Goal: Transaction & Acquisition: Purchase product/service

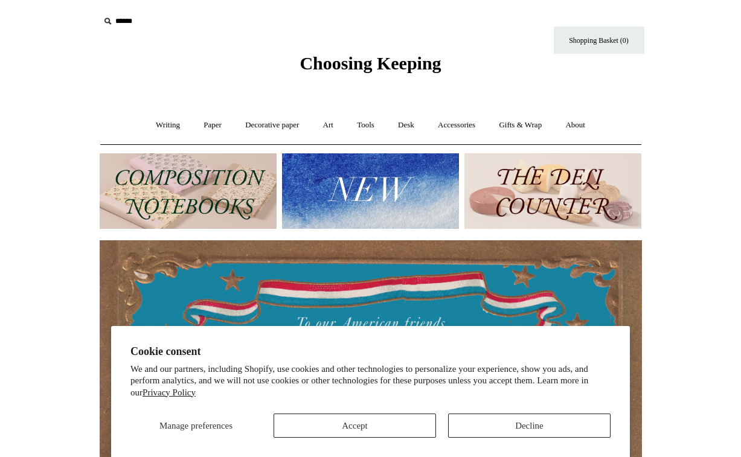
click at [504, 426] on button "Decline" at bounding box center [529, 425] width 162 height 24
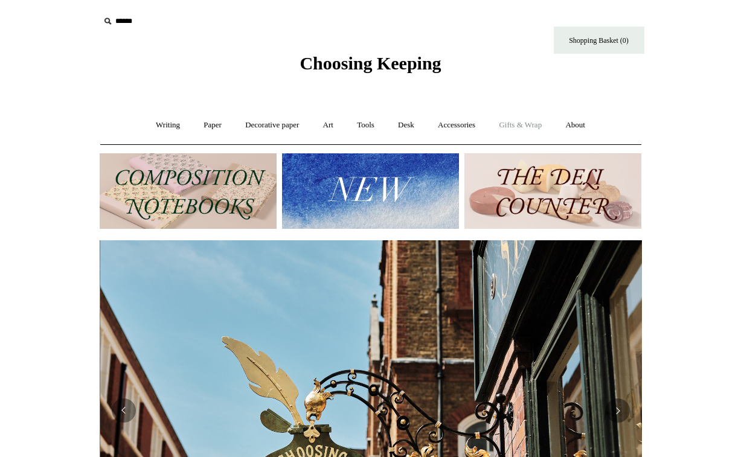
scroll to position [0, 542]
click at [524, 127] on link "Gifts & Wrap +" at bounding box center [520, 125] width 65 height 32
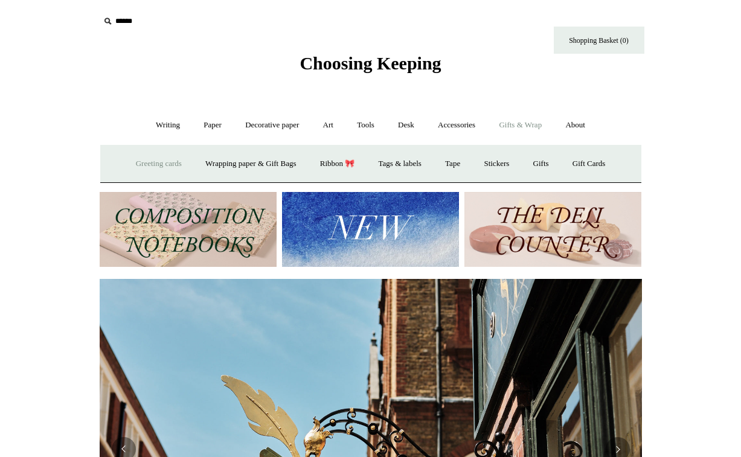
click at [159, 161] on link "Greeting cards +" at bounding box center [159, 164] width 68 height 32
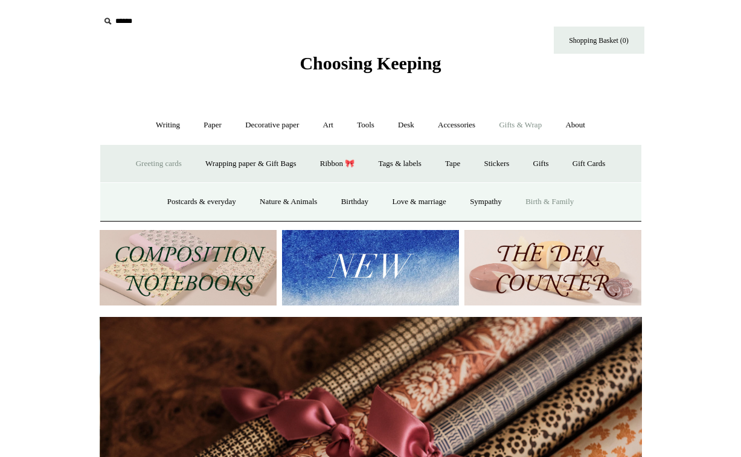
scroll to position [0, 1084]
click at [423, 200] on link "Love & marriage" at bounding box center [419, 202] width 76 height 32
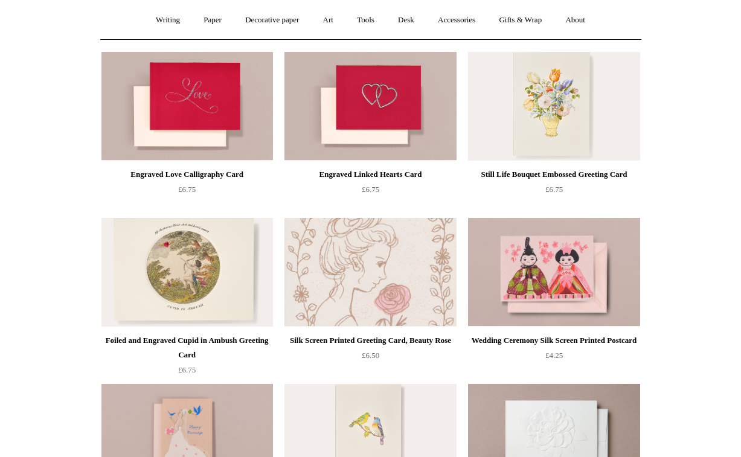
scroll to position [104, 0]
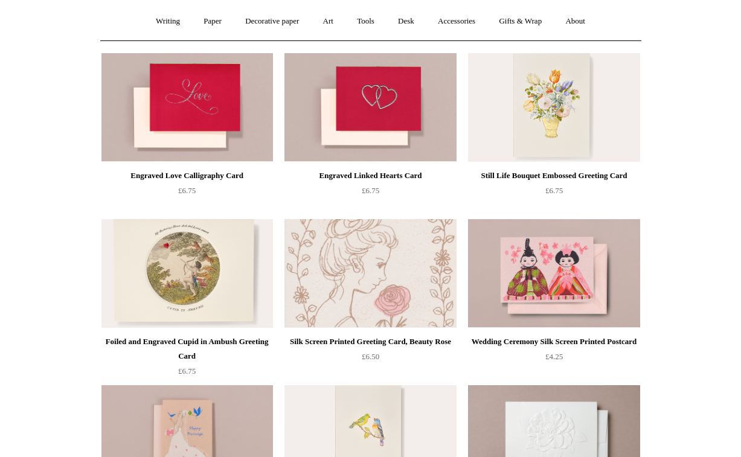
click at [339, 281] on img at bounding box center [369, 273] width 171 height 109
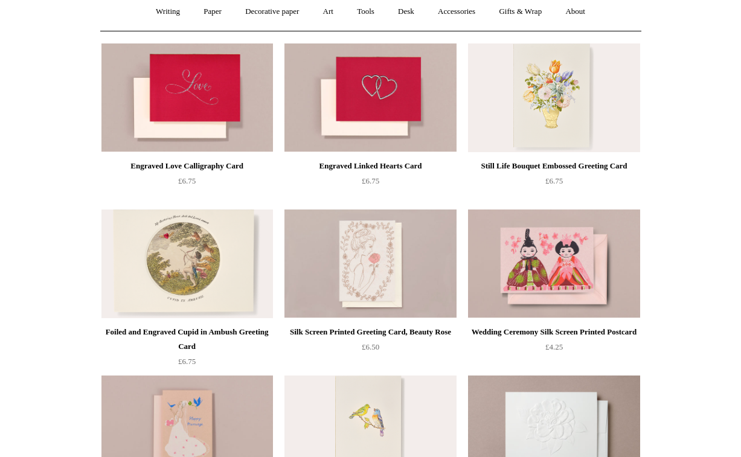
scroll to position [124, 0]
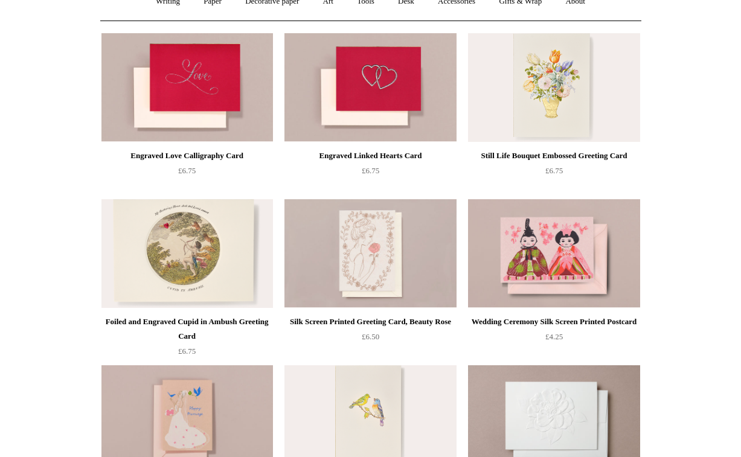
click at [173, 248] on img at bounding box center [186, 253] width 171 height 109
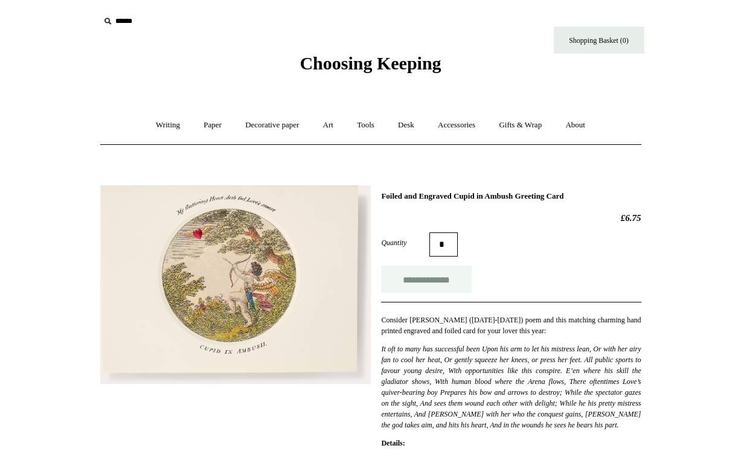
click at [424, 277] on input "**********" at bounding box center [426, 279] width 91 height 27
type input "**********"
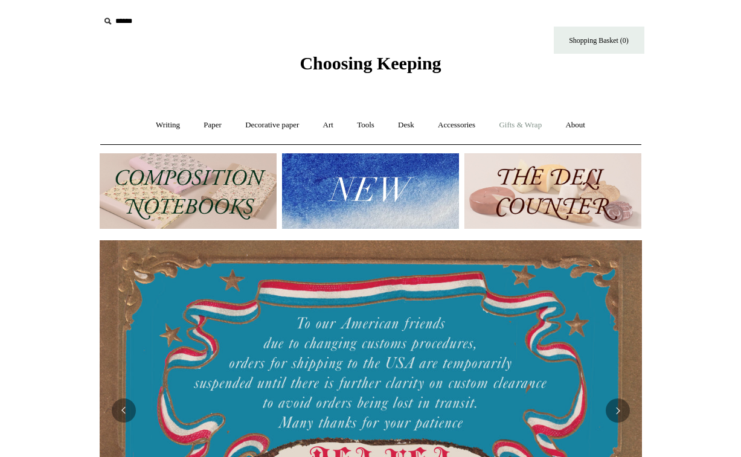
click at [531, 124] on link "Gifts & Wrap +" at bounding box center [520, 125] width 65 height 32
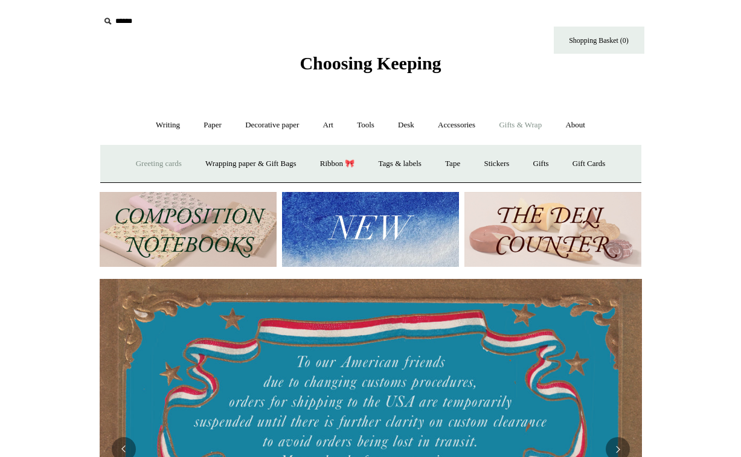
drag, startPoint x: 152, startPoint y: 164, endPoint x: 145, endPoint y: 160, distance: 8.1
click at [152, 164] on link "Greeting cards +" at bounding box center [159, 164] width 68 height 32
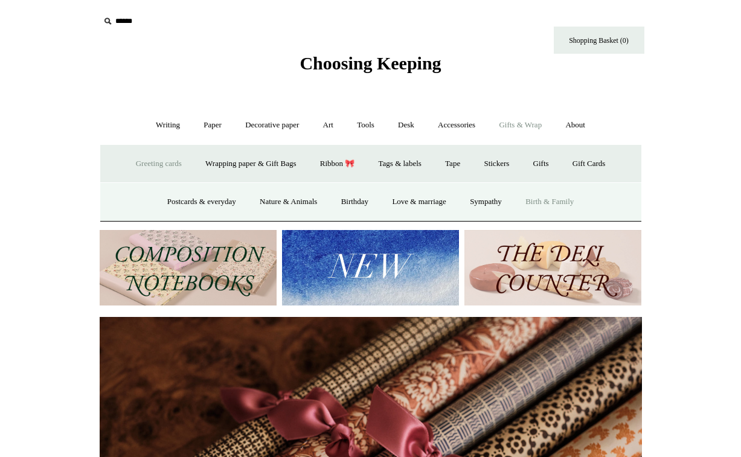
scroll to position [0, 1084]
click at [351, 200] on link "Birthday" at bounding box center [354, 202] width 49 height 32
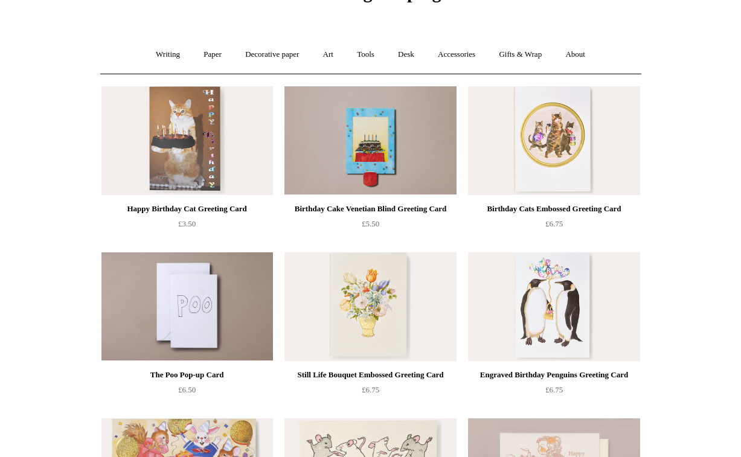
scroll to position [75, 0]
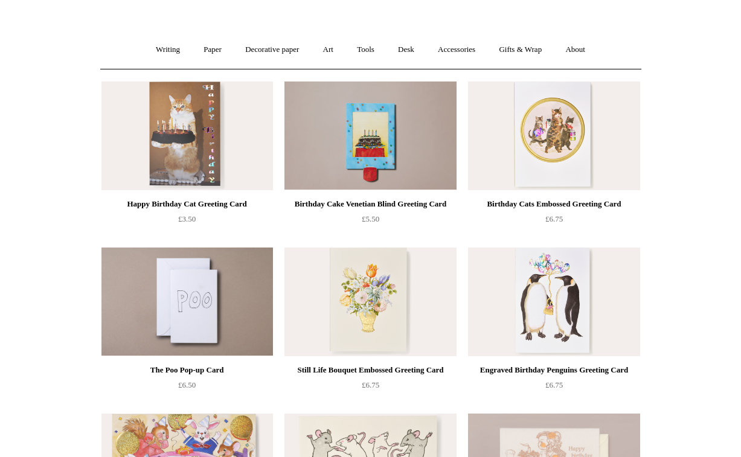
click at [379, 303] on img at bounding box center [369, 301] width 171 height 109
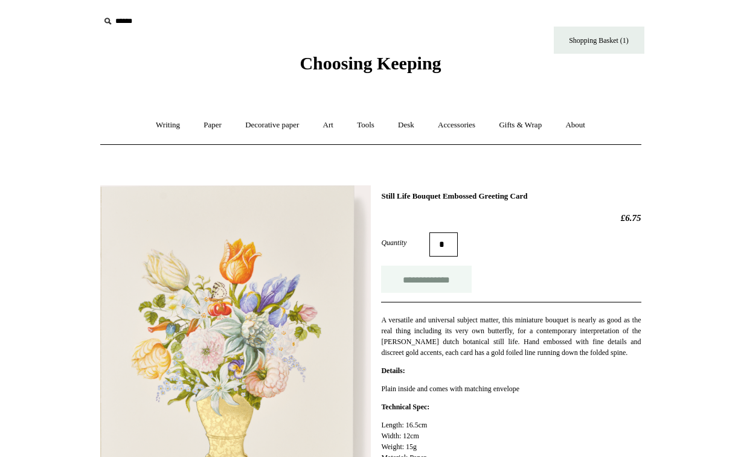
click at [436, 284] on input "**********" at bounding box center [426, 279] width 91 height 27
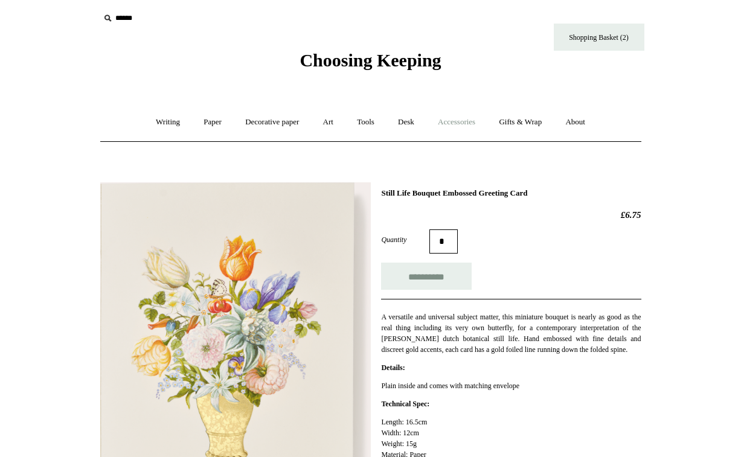
type input "**********"
click at [514, 122] on link "Gifts & Wrap +" at bounding box center [520, 122] width 65 height 32
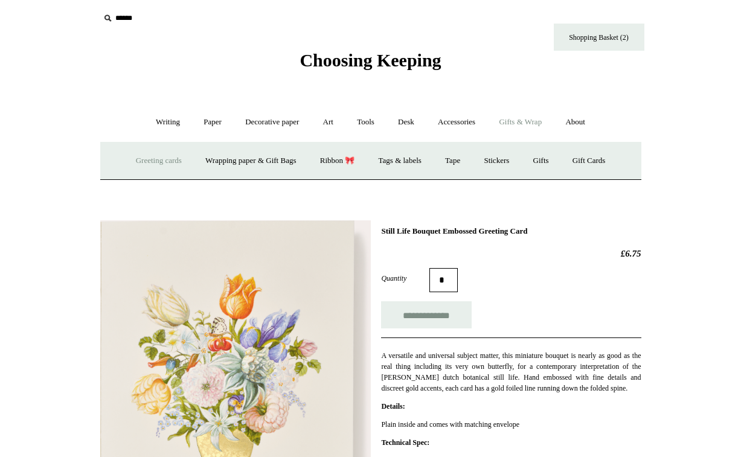
click at [143, 160] on link "Greeting cards +" at bounding box center [159, 161] width 68 height 32
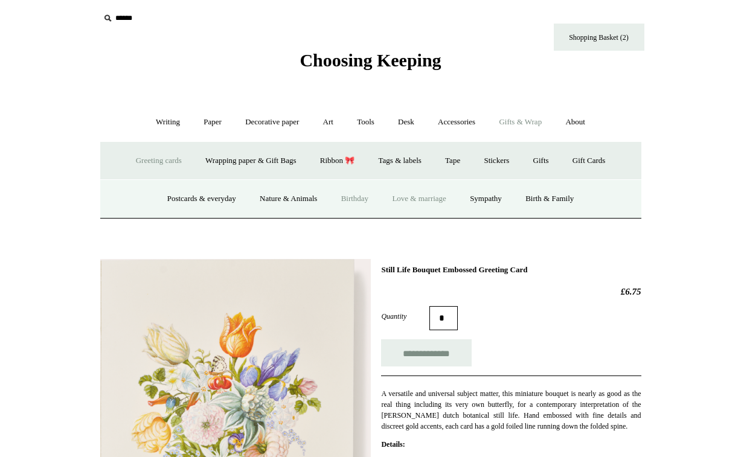
click at [423, 196] on link "Love & marriage" at bounding box center [419, 199] width 76 height 32
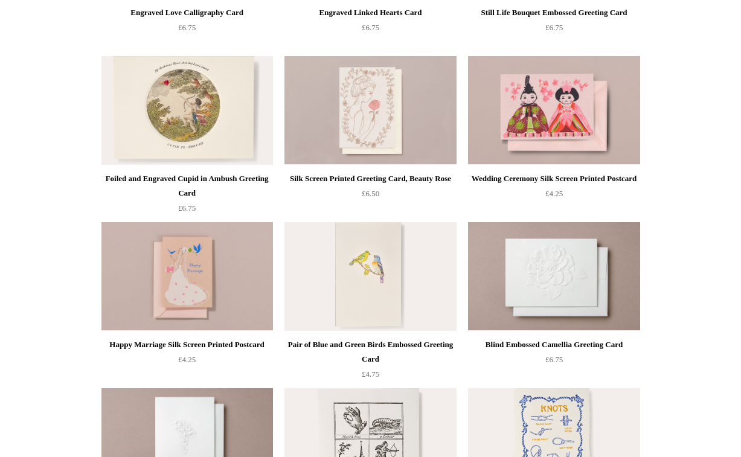
scroll to position [267, 0]
click at [369, 269] on img at bounding box center [369, 276] width 171 height 109
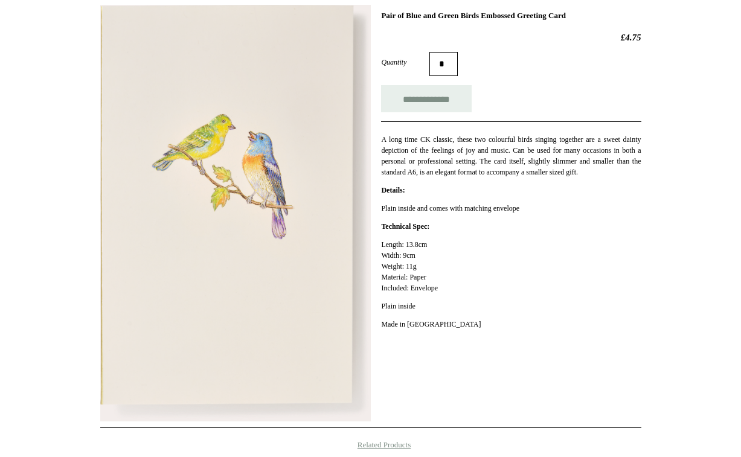
scroll to position [186, 0]
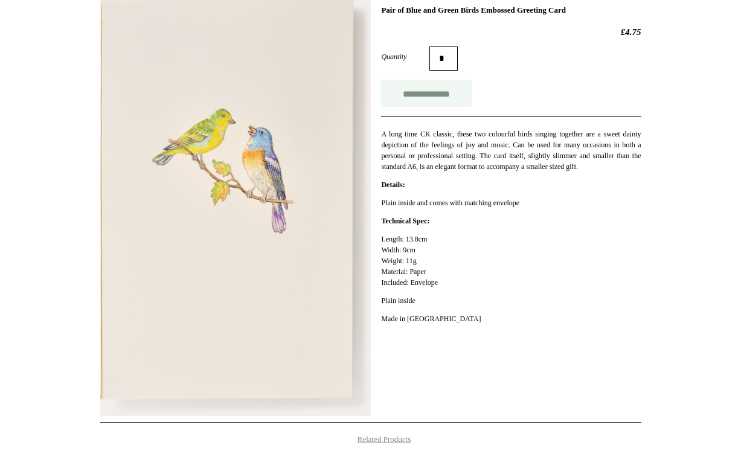
click at [453, 97] on input "**********" at bounding box center [426, 93] width 91 height 27
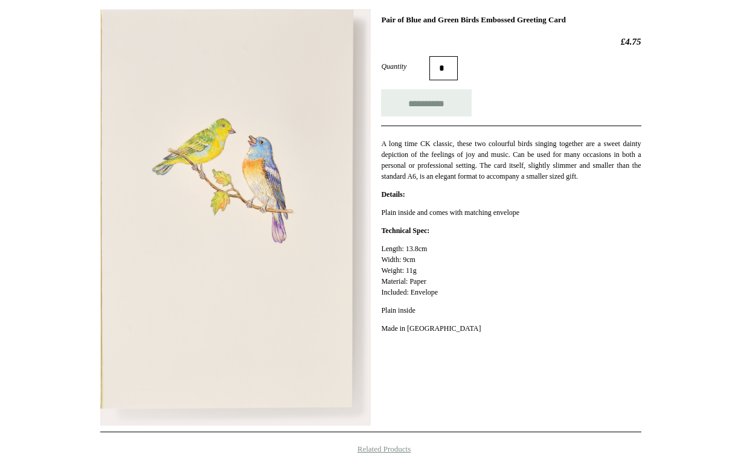
type input "**********"
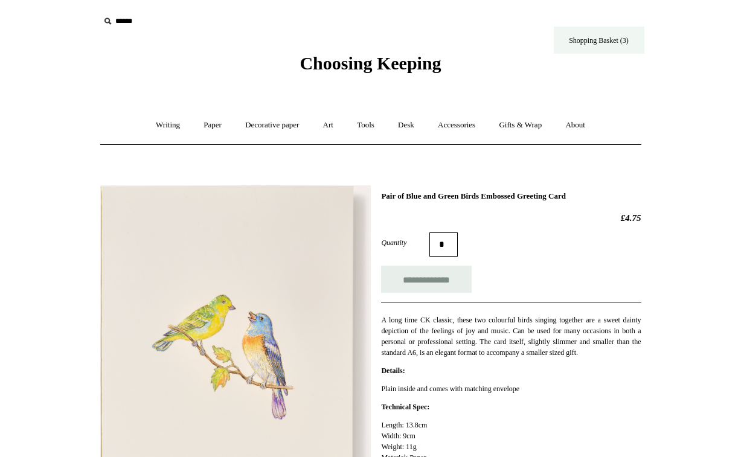
scroll to position [0, 0]
click at [512, 118] on link "Gifts & Wrap +" at bounding box center [520, 125] width 65 height 32
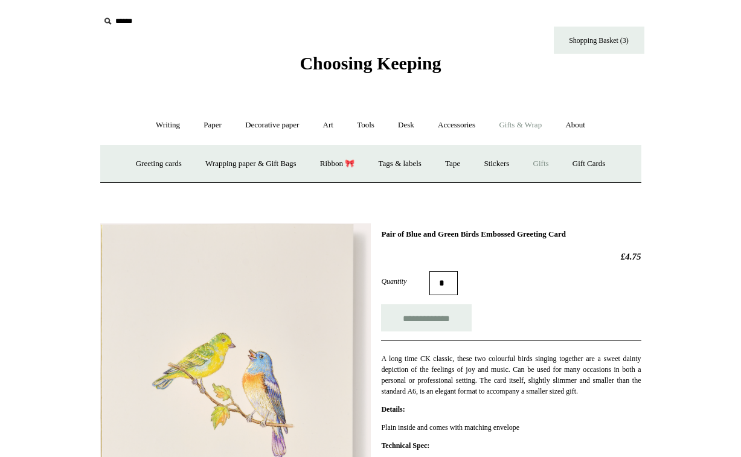
click at [552, 162] on link "Gifts +" at bounding box center [540, 164] width 37 height 32
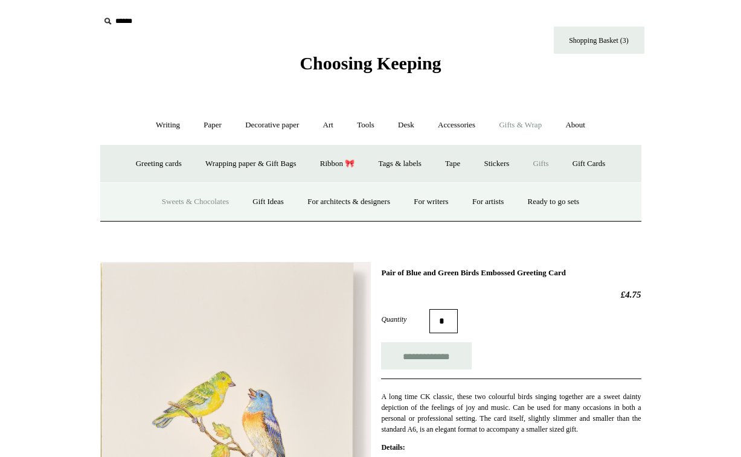
click at [189, 202] on link "Sweets & Chocolates" at bounding box center [195, 202] width 89 height 32
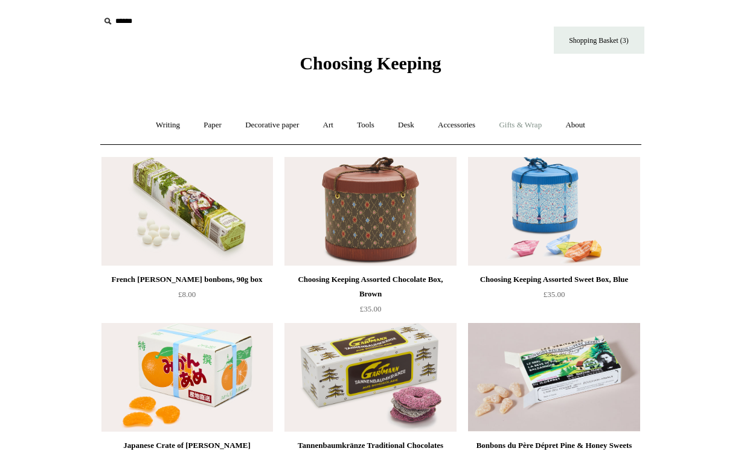
click at [521, 124] on link "Gifts & Wrap +" at bounding box center [520, 125] width 65 height 32
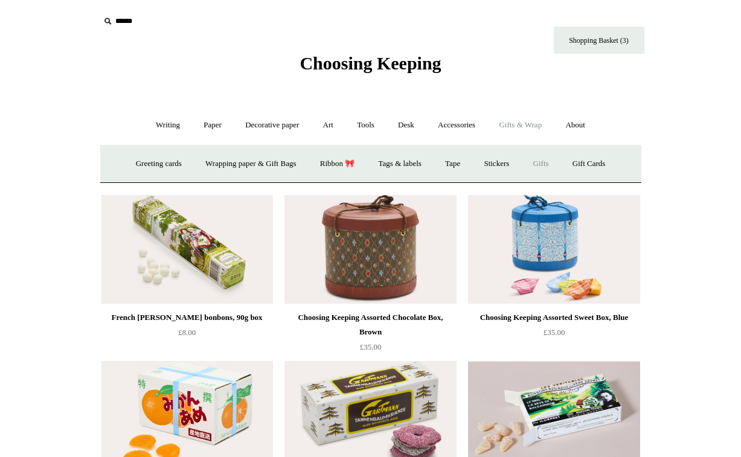
click at [552, 164] on link "Gifts +" at bounding box center [540, 164] width 37 height 32
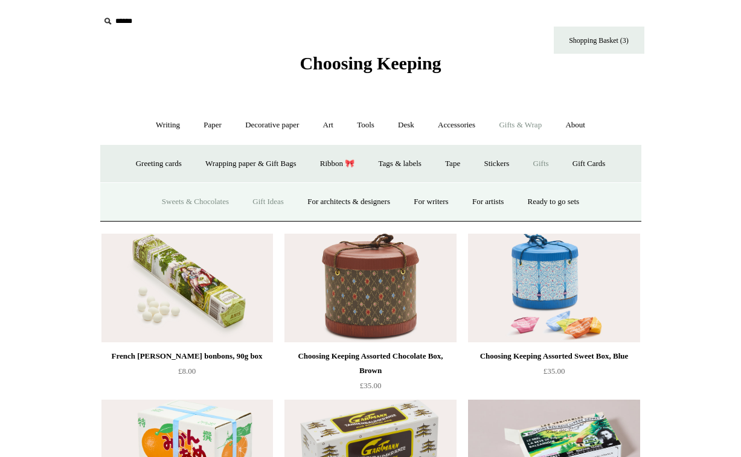
click at [258, 201] on link "Gift Ideas" at bounding box center [267, 202] width 53 height 32
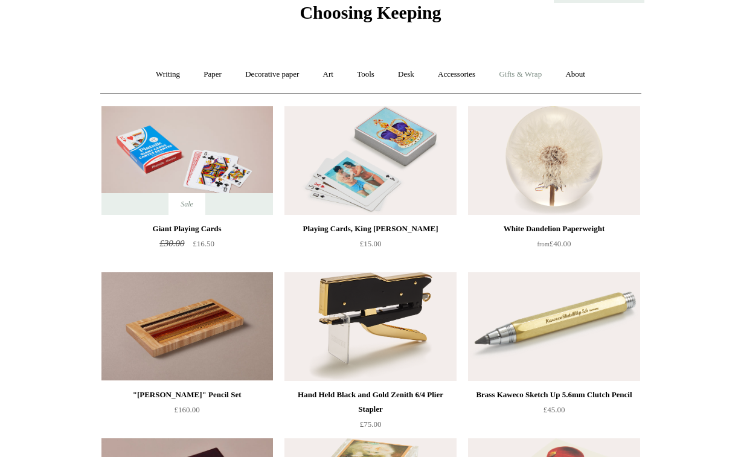
scroll to position [48, 0]
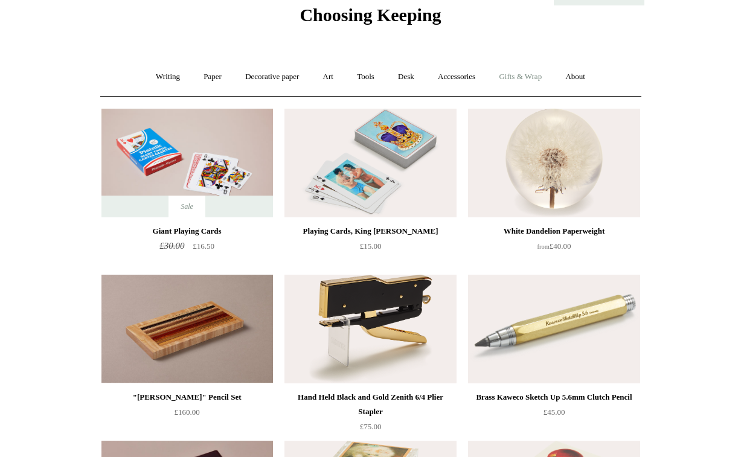
click at [526, 73] on link "Gifts & Wrap +" at bounding box center [520, 77] width 65 height 32
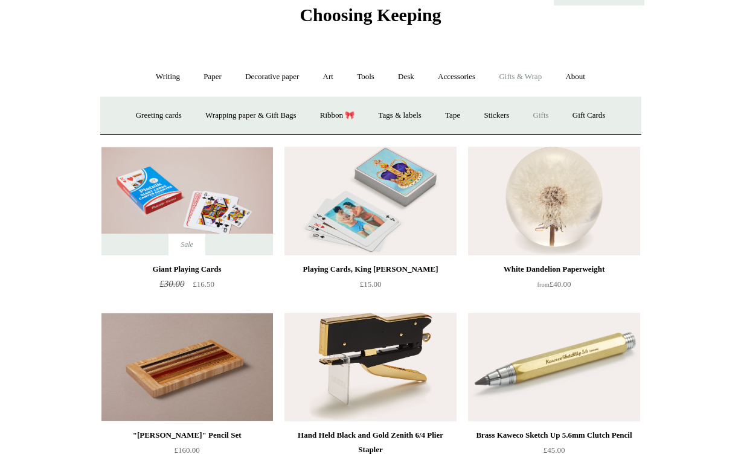
click at [557, 115] on link "Gifts +" at bounding box center [540, 116] width 37 height 32
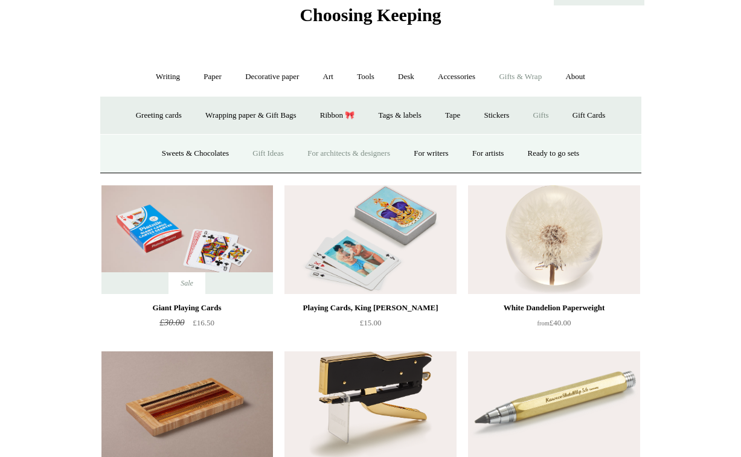
click at [345, 151] on link "For architects & designers" at bounding box center [348, 154] width 104 height 32
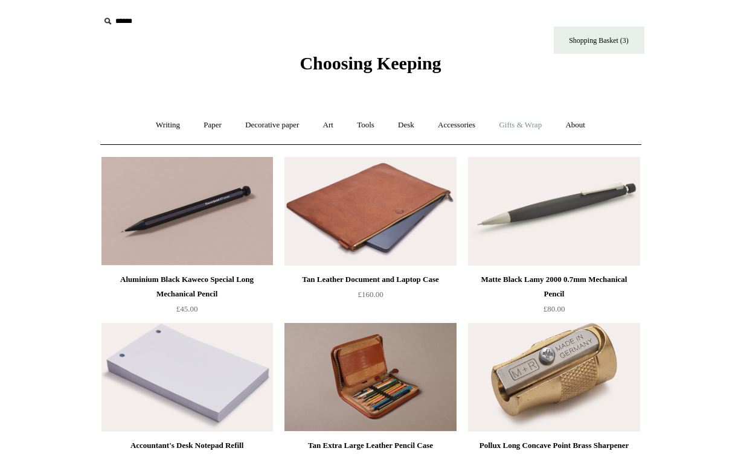
click at [538, 123] on link "Gifts & Wrap +" at bounding box center [520, 125] width 65 height 32
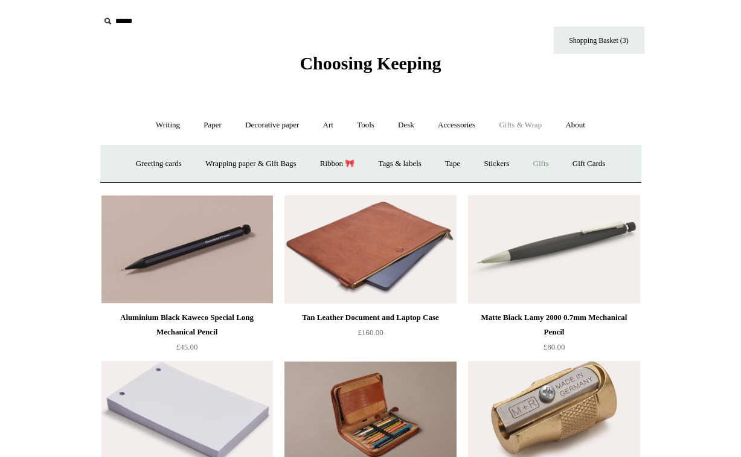
click at [551, 163] on link "Gifts +" at bounding box center [540, 164] width 37 height 32
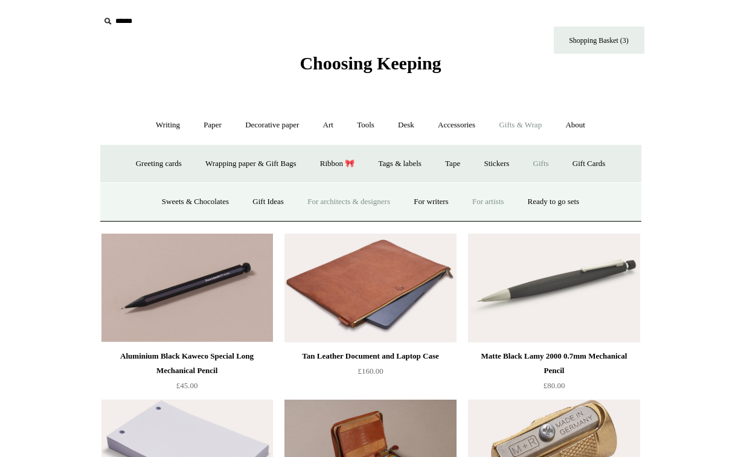
click at [493, 201] on link "For artists" at bounding box center [487, 202] width 53 height 32
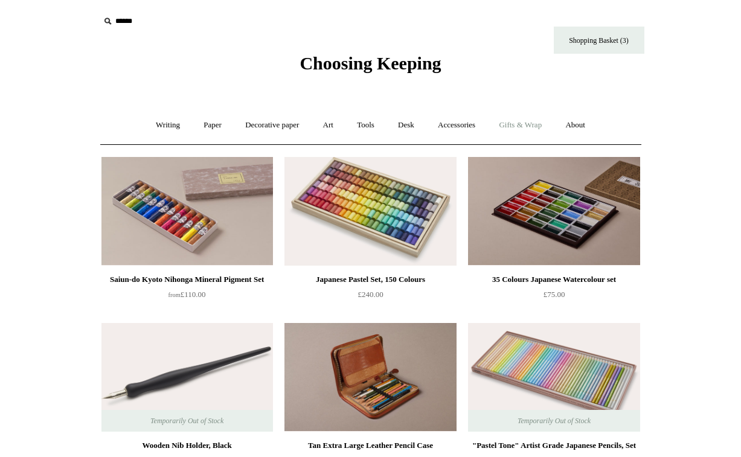
click at [540, 125] on link "Gifts & Wrap +" at bounding box center [520, 125] width 65 height 32
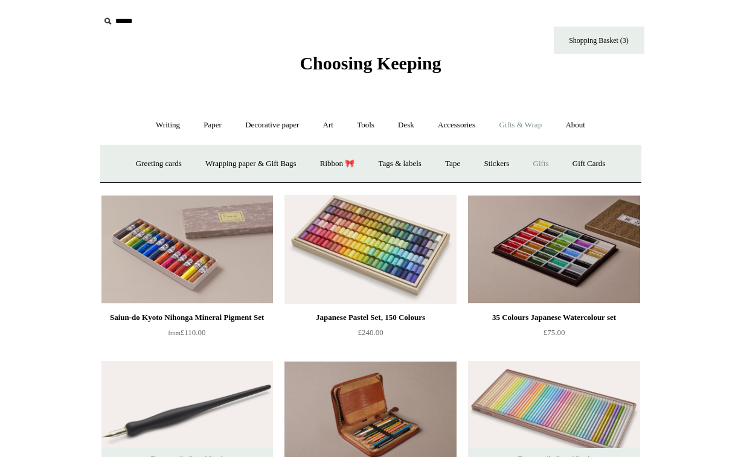
click at [547, 162] on link "Gifts +" at bounding box center [540, 164] width 37 height 32
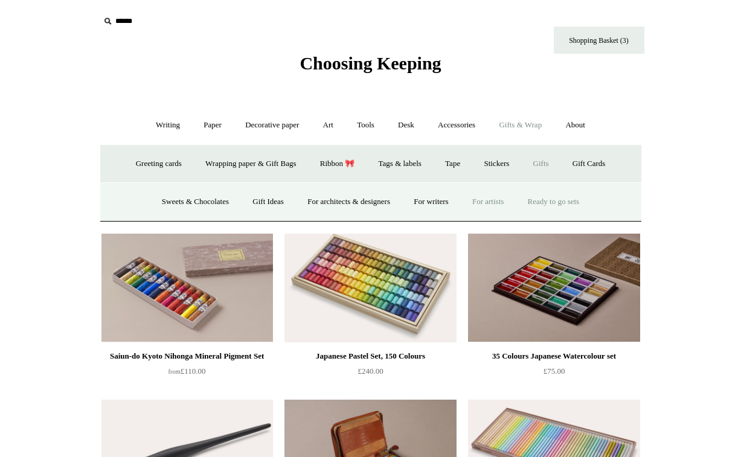
click at [557, 197] on link "Ready to go sets" at bounding box center [554, 202] width 74 height 32
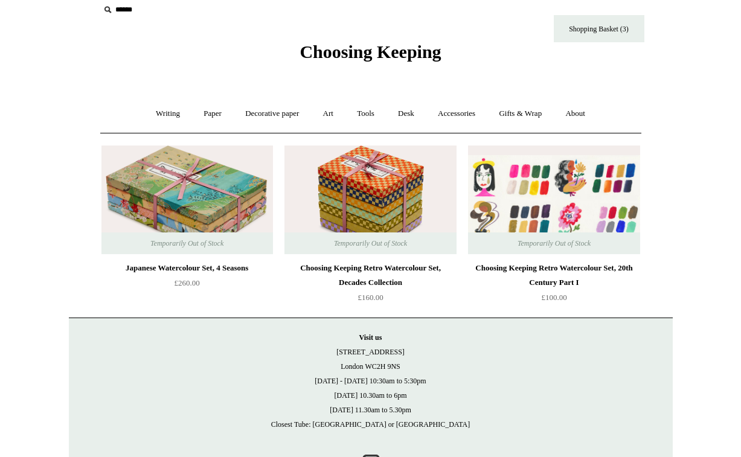
scroll to position [13, 0]
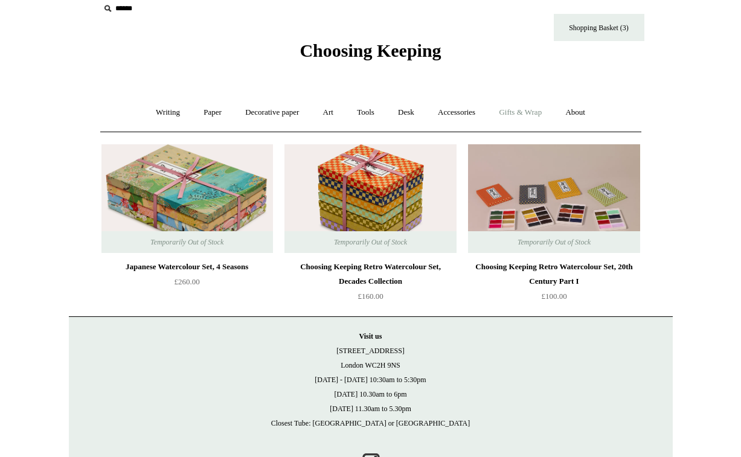
click at [532, 115] on link "Gifts & Wrap +" at bounding box center [520, 113] width 65 height 32
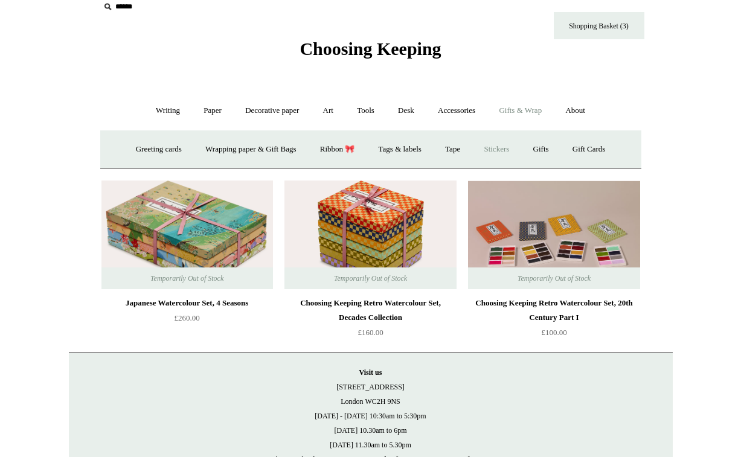
click at [504, 149] on link "Stickers" at bounding box center [496, 149] width 47 height 32
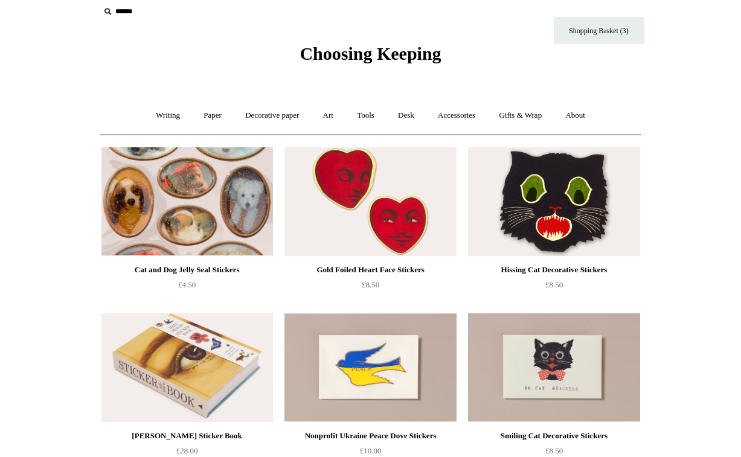
scroll to position [11, 0]
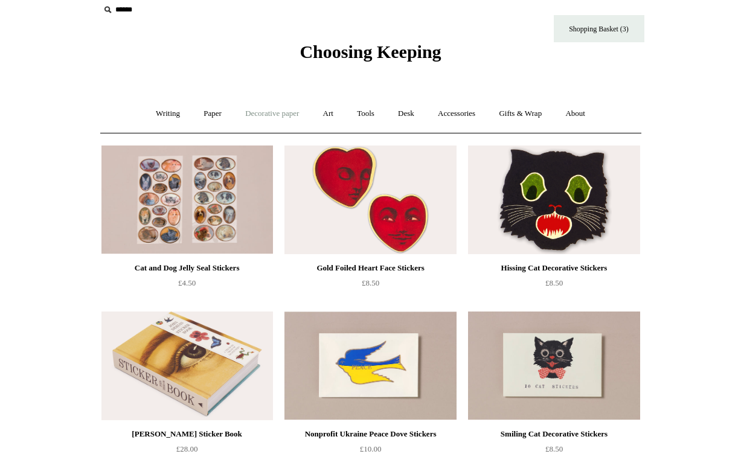
click at [268, 115] on link "Decorative paper +" at bounding box center [271, 114] width 75 height 32
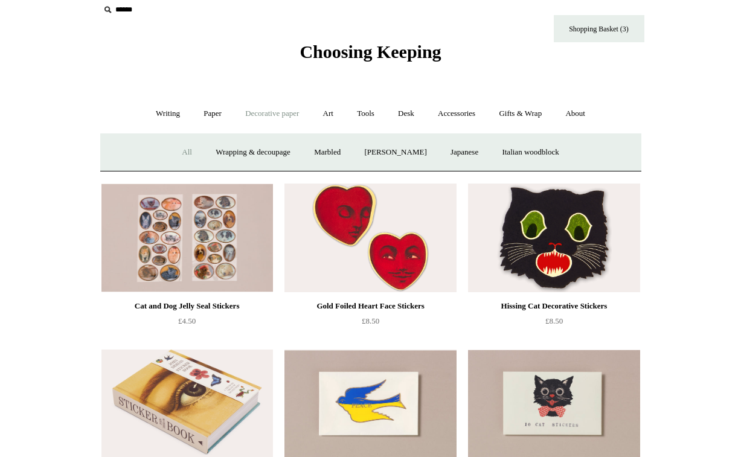
click at [178, 148] on link "All" at bounding box center [187, 152] width 32 height 32
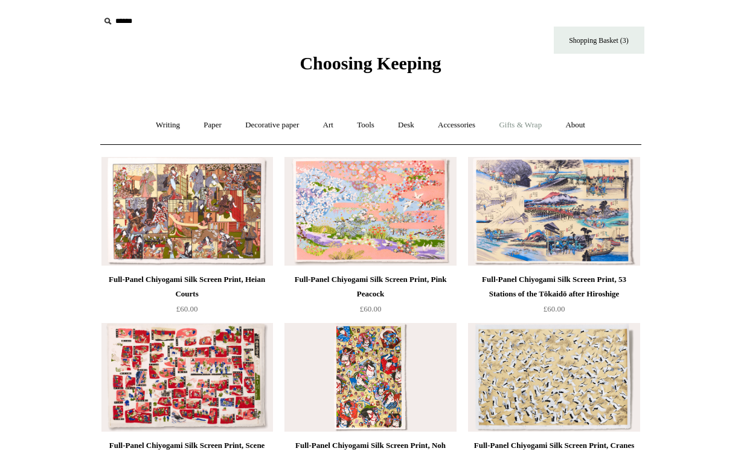
click at [519, 125] on link "Gifts & Wrap +" at bounding box center [520, 125] width 65 height 32
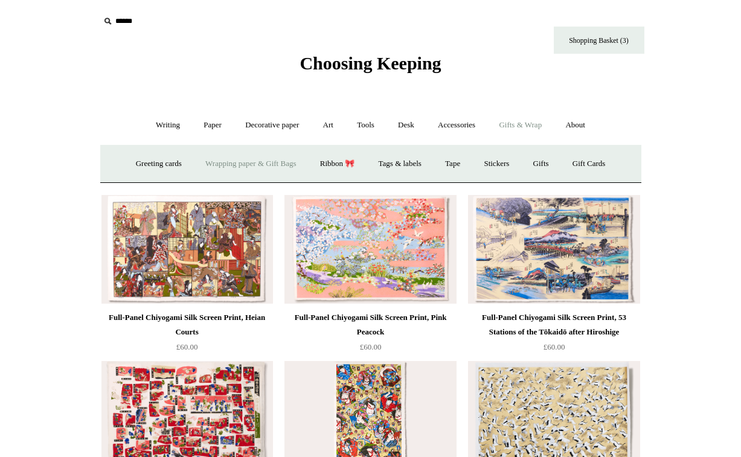
click at [270, 163] on link "Wrapping paper & Gift Bags" at bounding box center [250, 164] width 112 height 32
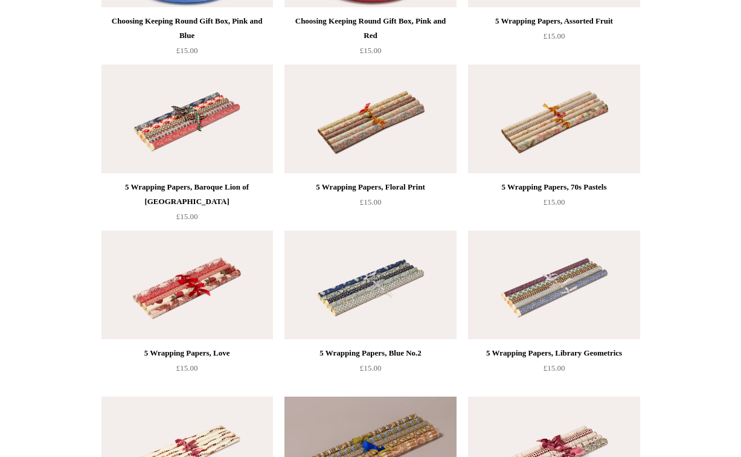
scroll to position [604, 0]
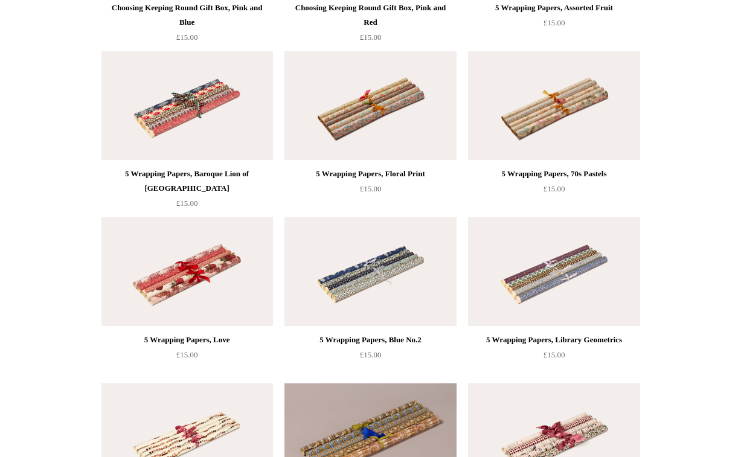
click at [184, 282] on img at bounding box center [186, 271] width 171 height 109
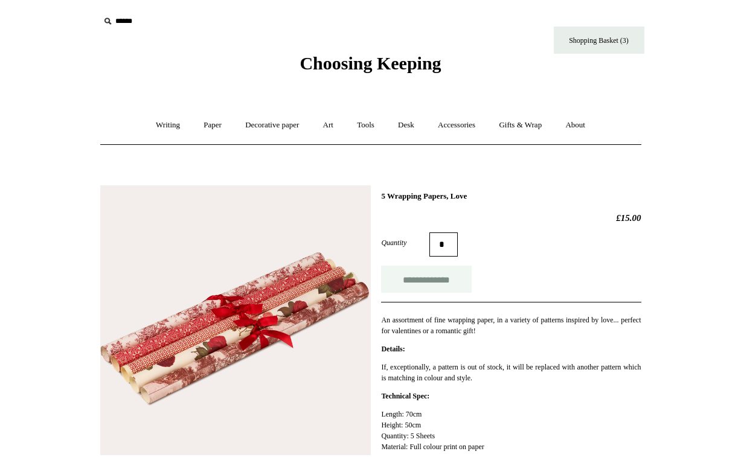
click at [427, 279] on input "**********" at bounding box center [426, 279] width 91 height 27
type input "**********"
click at [599, 40] on link "Shopping Basket (4)" at bounding box center [599, 39] width 91 height 27
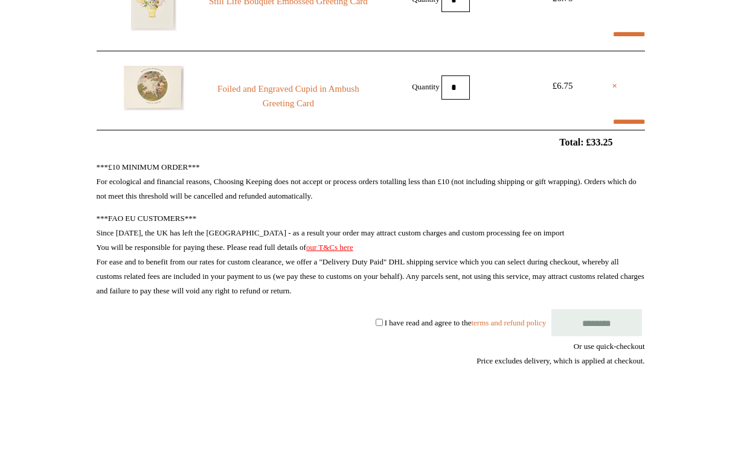
scroll to position [363, 0]
select select "**********"
type input "********"
select select "*******"
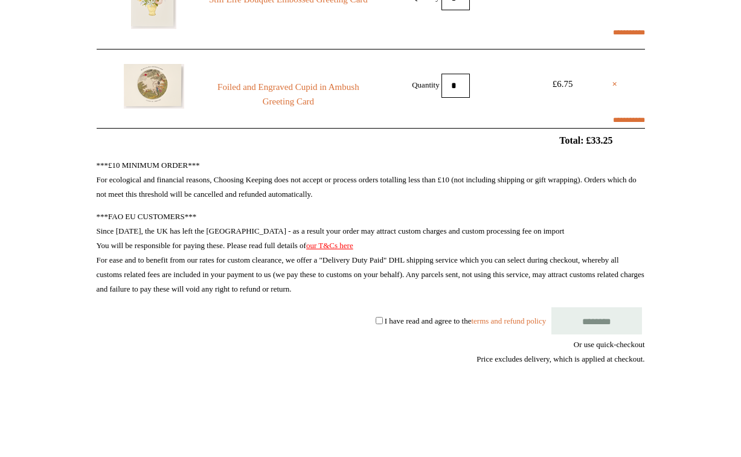
click at [602, 322] on input "********" at bounding box center [596, 320] width 91 height 27
